Goal: Navigation & Orientation: Go to known website

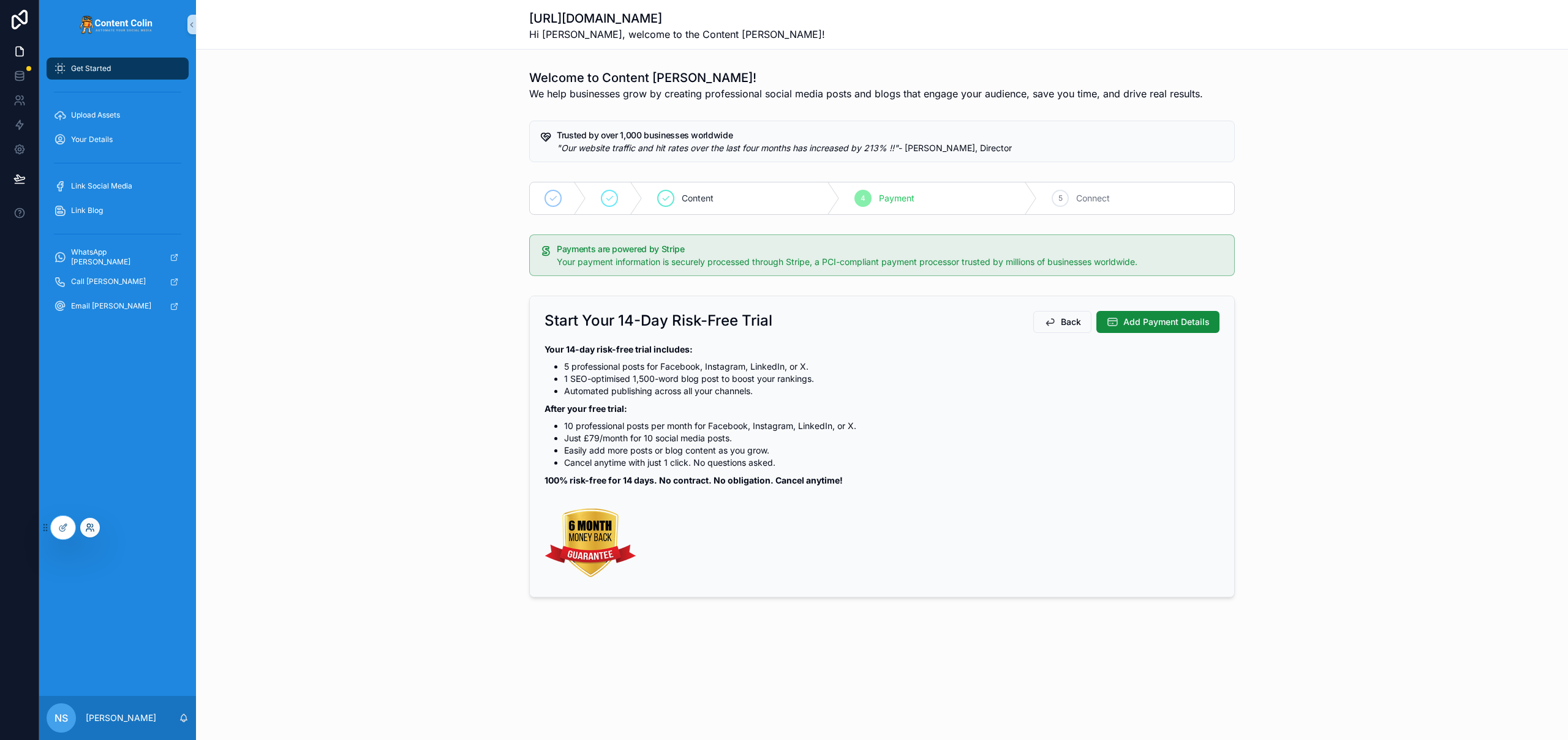
click at [87, 530] on icon at bounding box center [89, 527] width 10 height 10
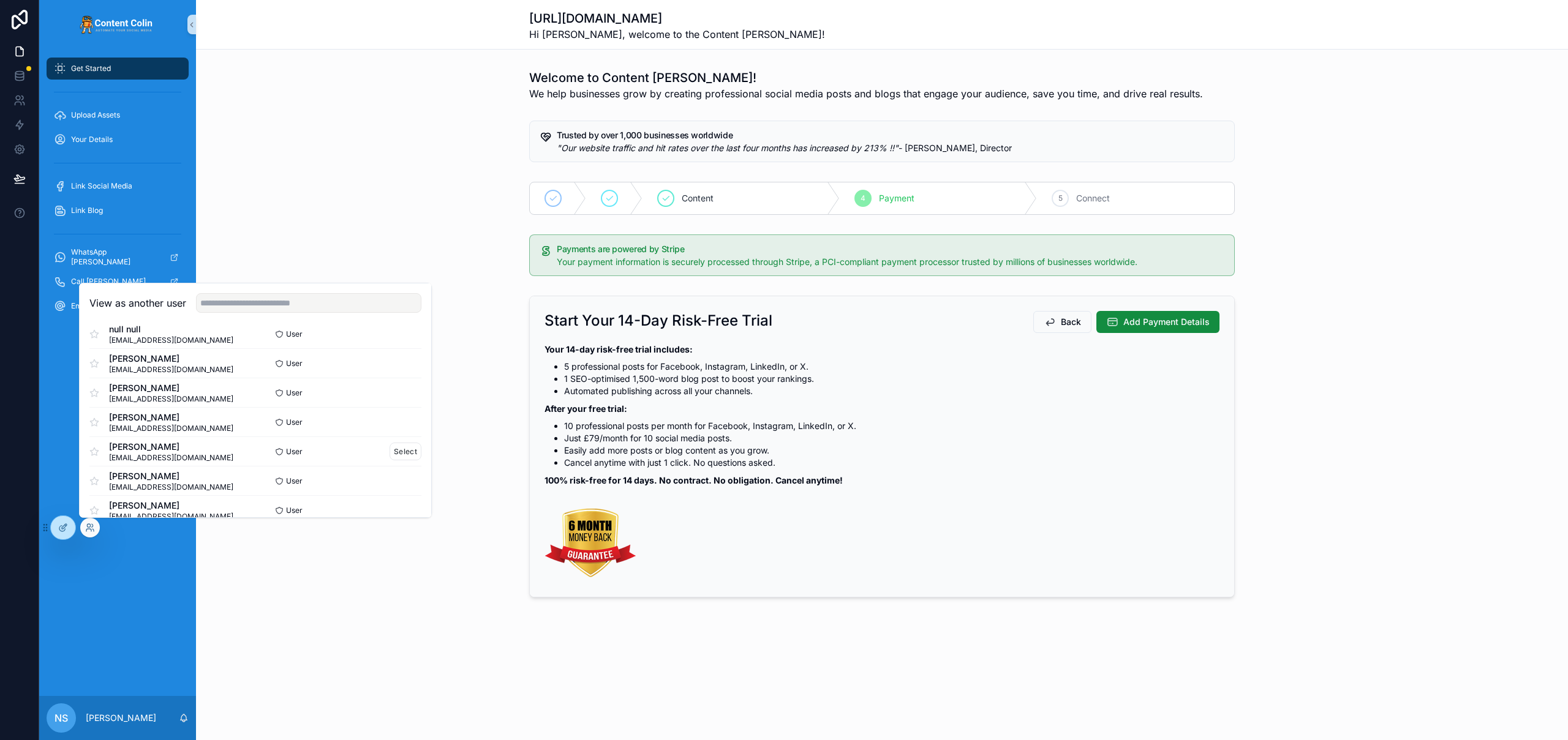
scroll to position [236, 0]
